Goal: Task Accomplishment & Management: Use online tool/utility

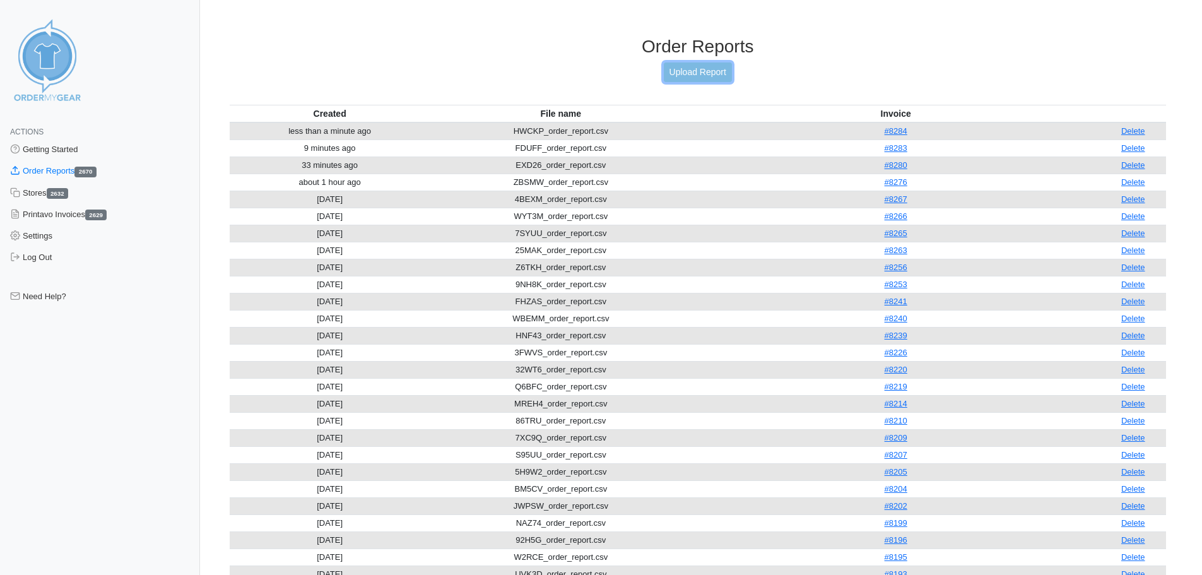
click at [684, 77] on link "Upload Report" at bounding box center [698, 72] width 68 height 20
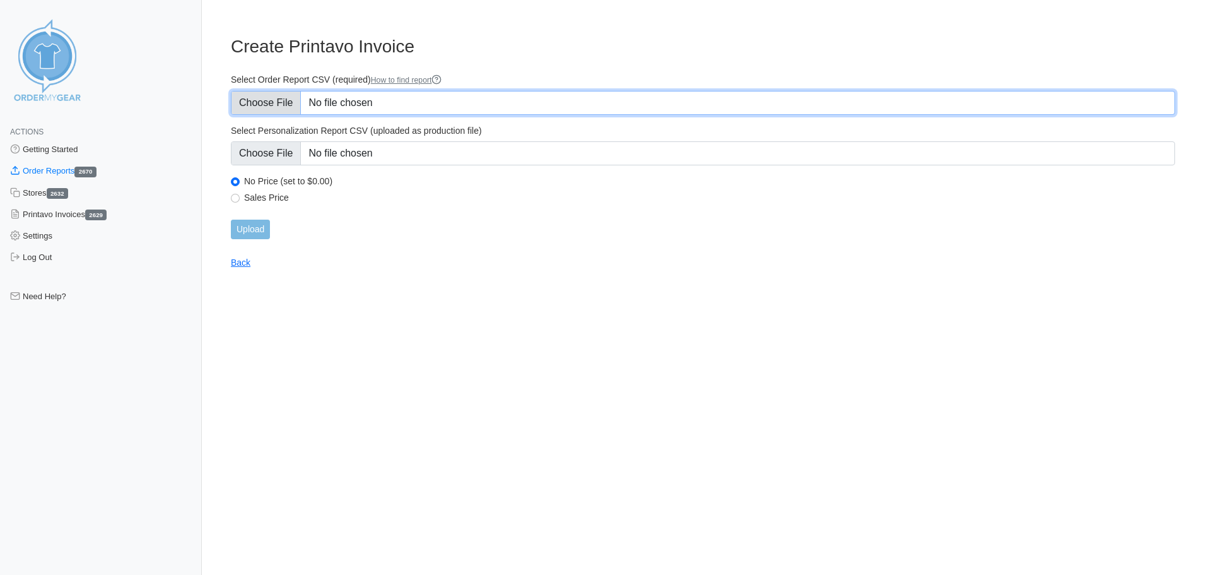
click at [269, 97] on input "Select Order Report CSV (required) How to find report" at bounding box center [703, 103] width 944 height 24
type input "C:\fakepath\AP3MJ_order_report.csv"
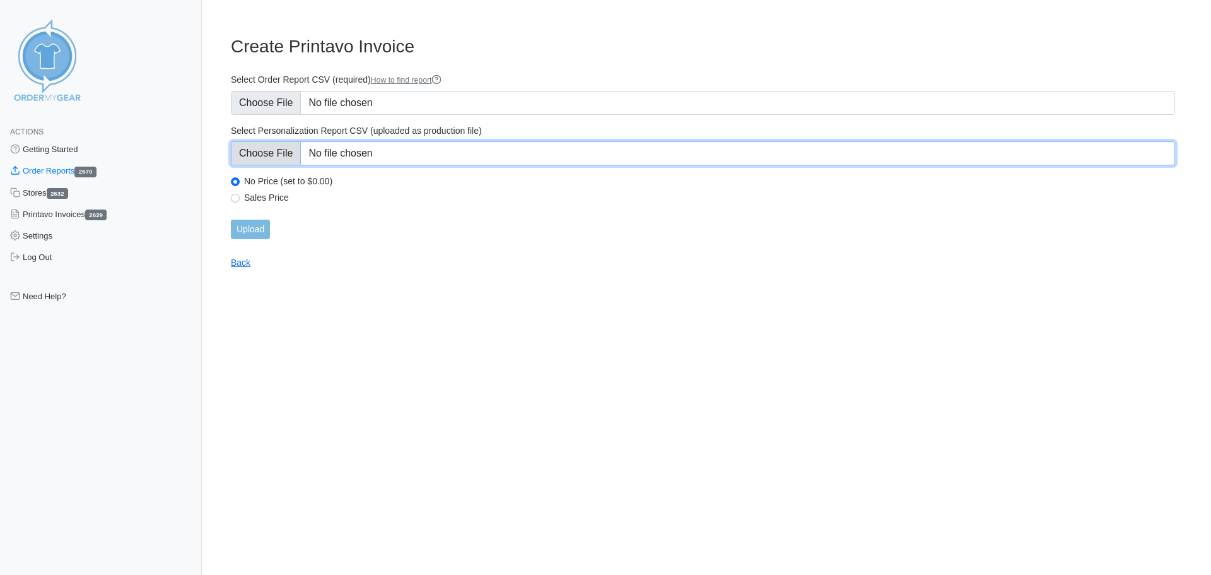
click at [364, 155] on input "Select Personalization Report CSV (uploaded as production file)" at bounding box center [703, 153] width 944 height 24
type input "C:\fakepath\AP3MJ_personalization_report.csv"
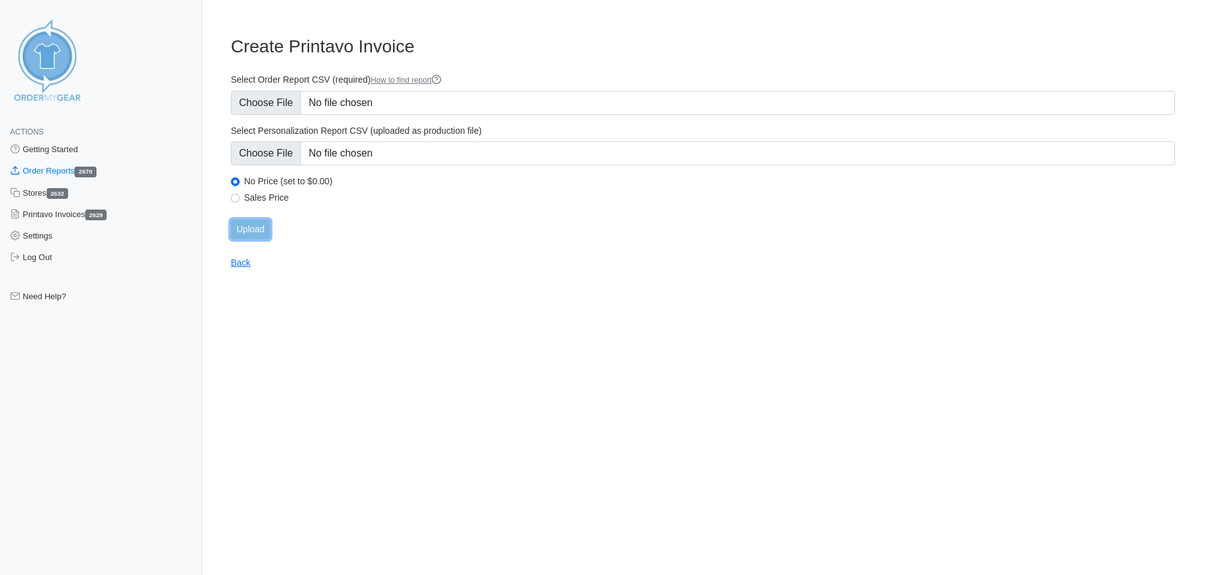
click at [257, 223] on input "Upload" at bounding box center [250, 230] width 39 height 20
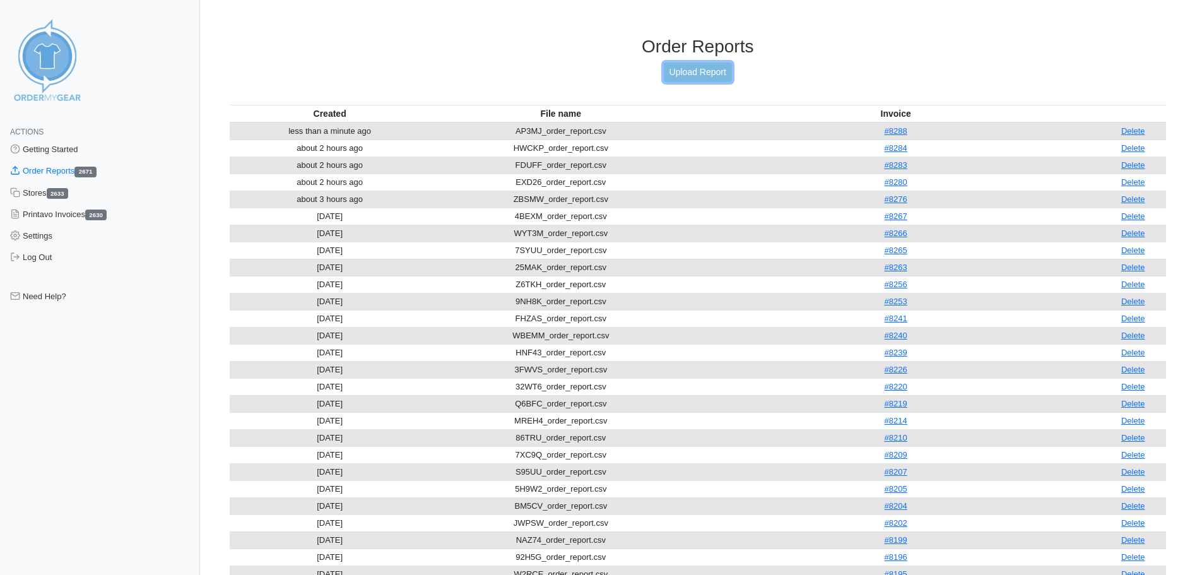
click at [671, 77] on link "Upload Report" at bounding box center [698, 72] width 68 height 20
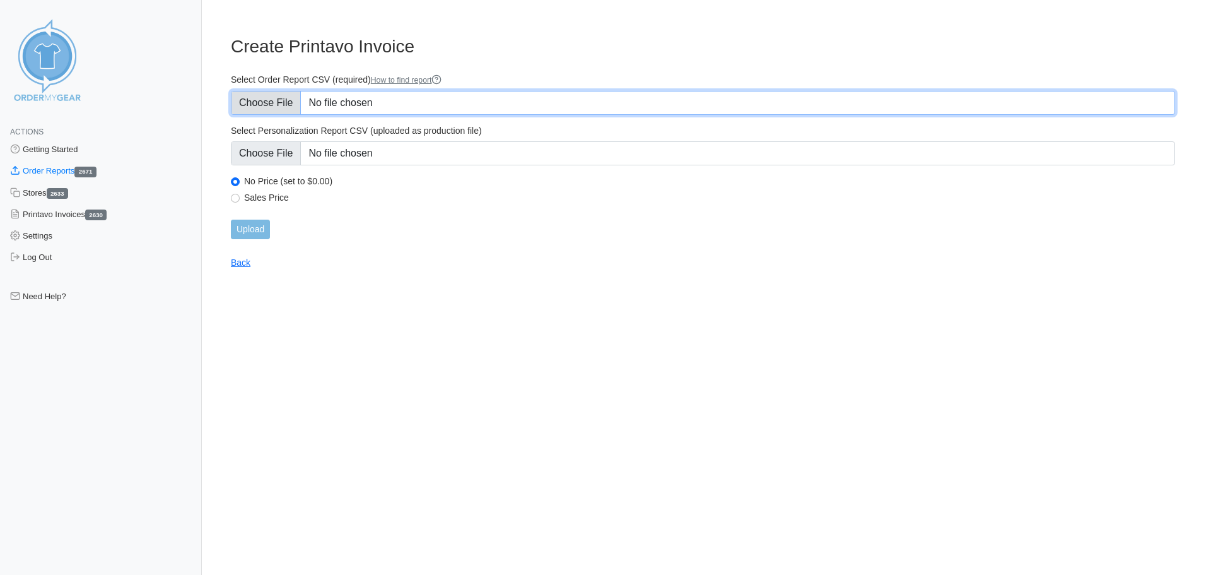
click at [423, 101] on input "Select Order Report CSV (required) How to find report" at bounding box center [703, 103] width 944 height 24
type input "C:\fakepath\NJDW6_order_report.csv"
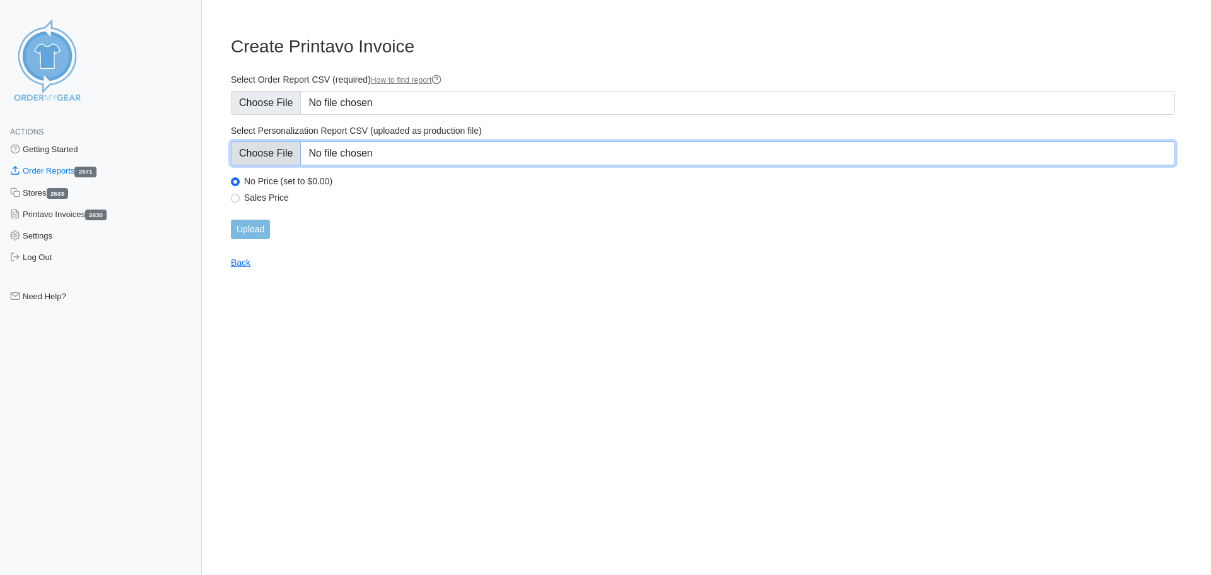
click at [507, 153] on input "Select Personalization Report CSV (uploaded as production file)" at bounding box center [703, 153] width 944 height 24
type input "C:\fakepath\NJDW6_personalization_report.csv"
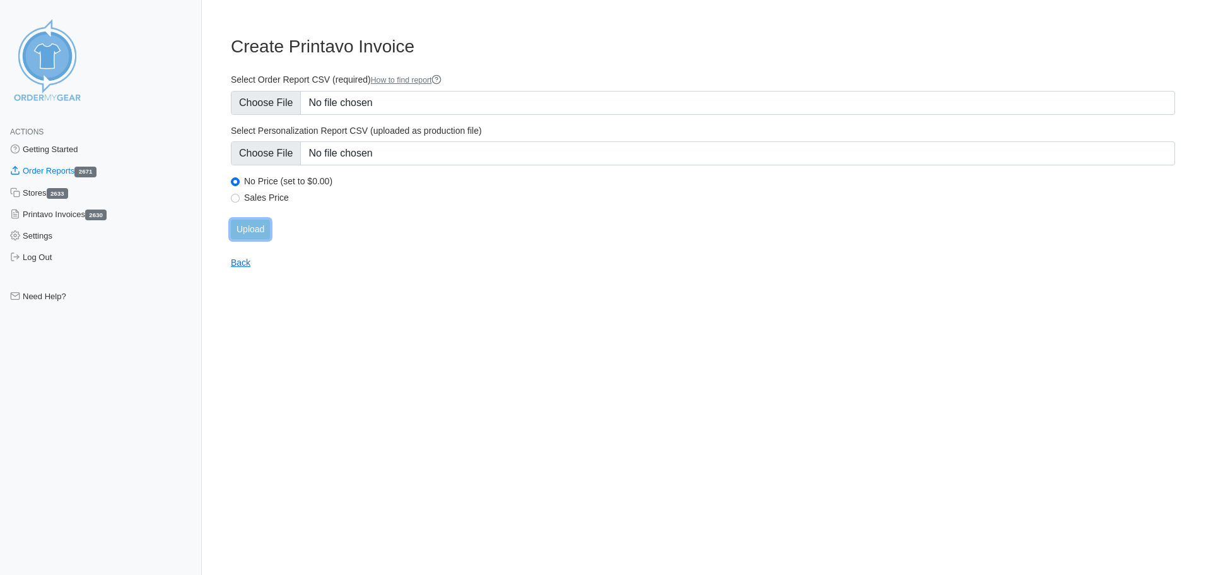
click at [252, 230] on input "Upload" at bounding box center [250, 230] width 39 height 20
